Goal: Use online tool/utility: Utilize a website feature to perform a specific function

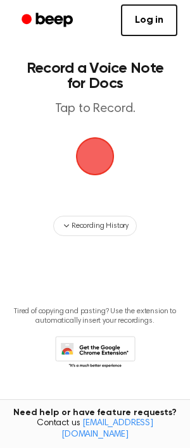
click at [101, 152] on span "button" at bounding box center [94, 156] width 35 height 35
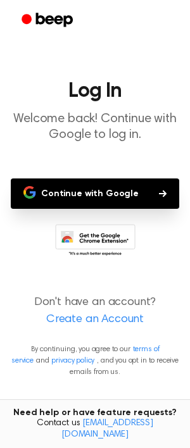
click at [121, 194] on button "Continue with Google" at bounding box center [95, 194] width 168 height 30
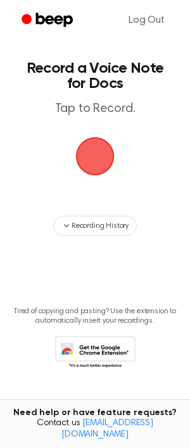
click at [98, 160] on span "button" at bounding box center [94, 156] width 35 height 35
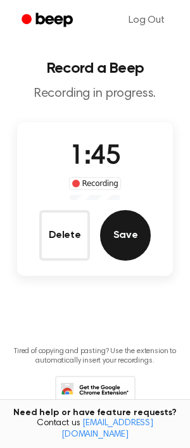
click at [137, 232] on button "Save" at bounding box center [125, 235] width 51 height 51
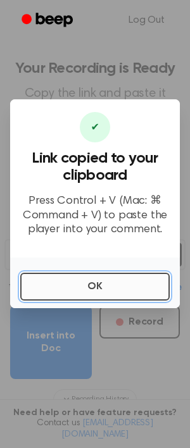
click at [111, 289] on button "OK" at bounding box center [94, 287] width 149 height 28
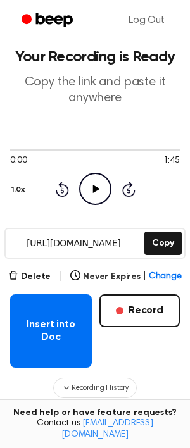
scroll to position [22, 0]
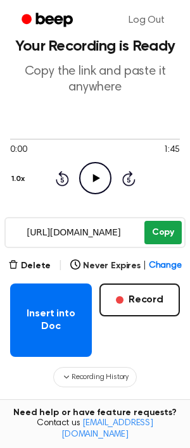
click at [165, 228] on button "Copy" at bounding box center [162, 232] width 37 height 23
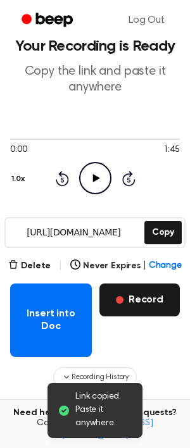
click at [148, 301] on button "Record" at bounding box center [139, 300] width 80 height 33
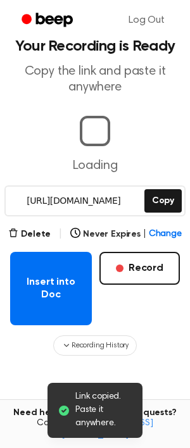
scroll to position [0, 0]
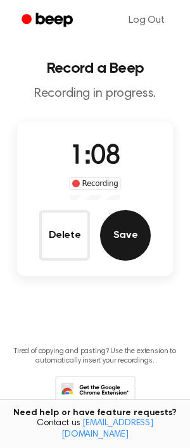
click at [135, 237] on button "Save" at bounding box center [125, 235] width 51 height 51
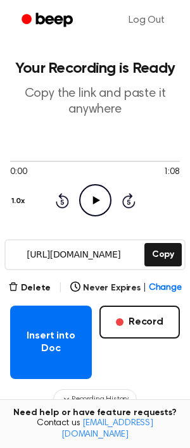
click at [91, 199] on icon "Play Audio" at bounding box center [95, 200] width 32 height 32
click at [96, 203] on icon at bounding box center [95, 200] width 6 height 8
